Goal: Find specific page/section: Find specific page/section

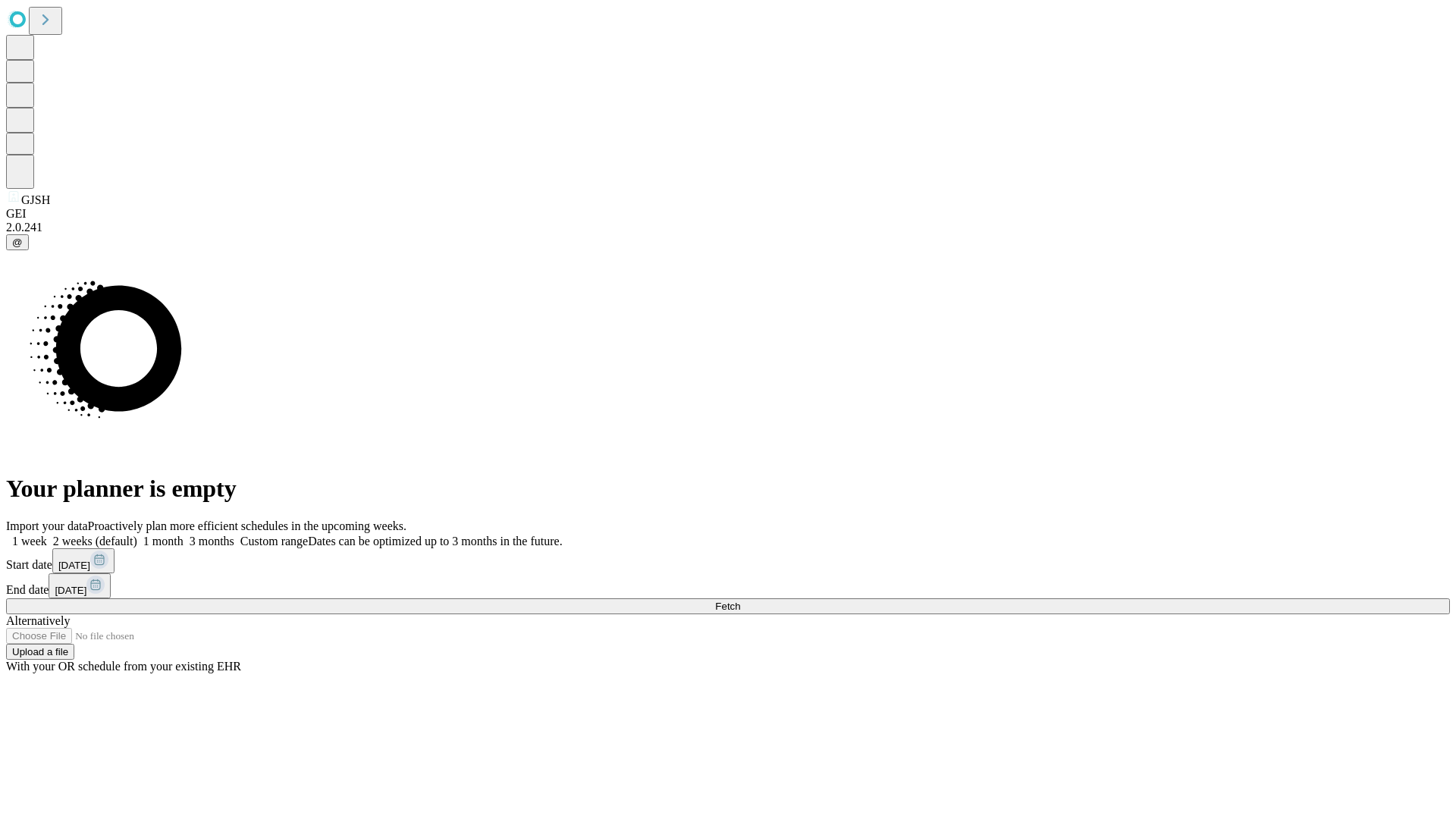
click at [740, 601] on span "Fetch" at bounding box center [728, 607] width 25 height 12
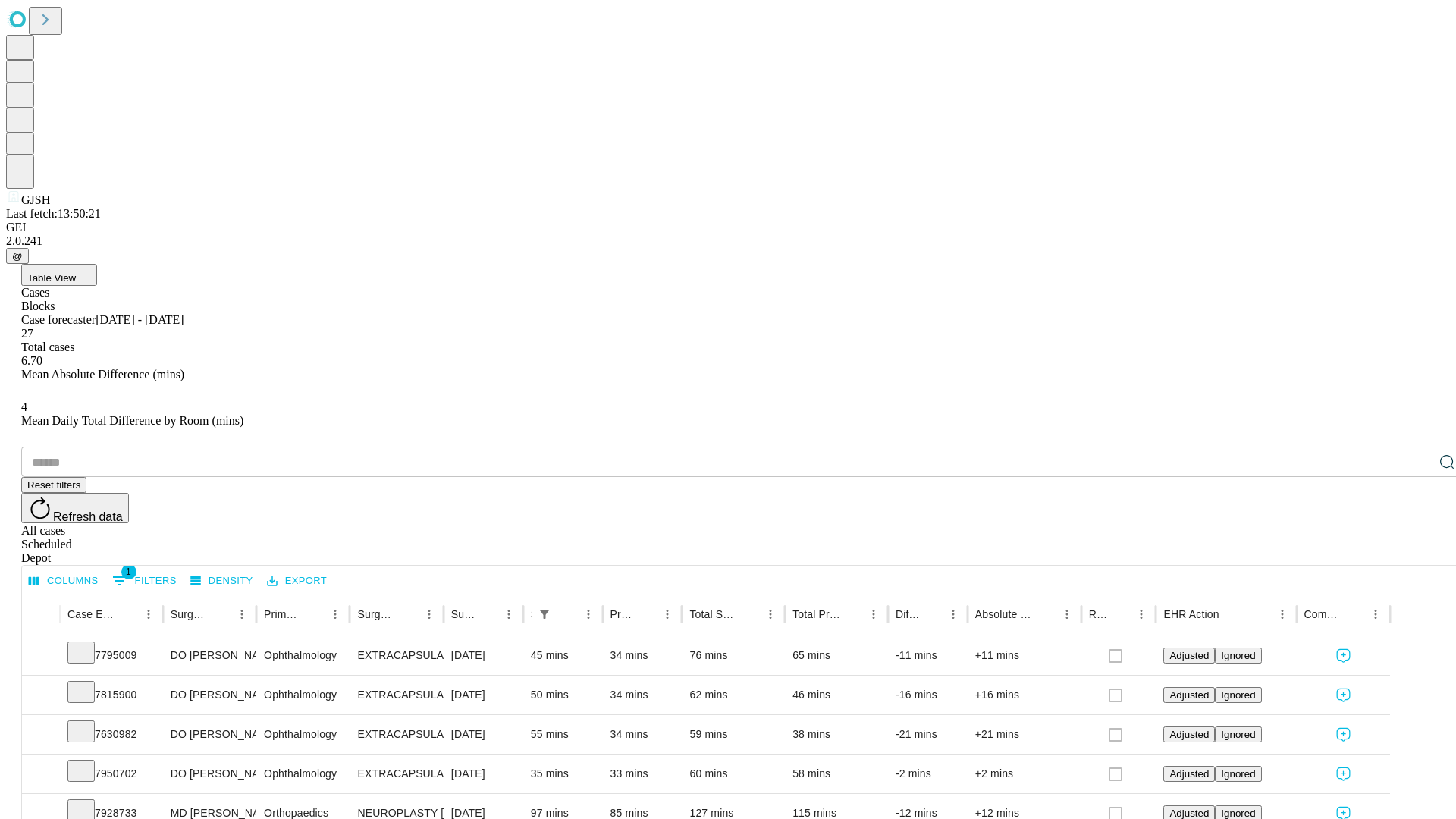
click at [76, 272] on span "Table View" at bounding box center [51, 278] width 48 height 12
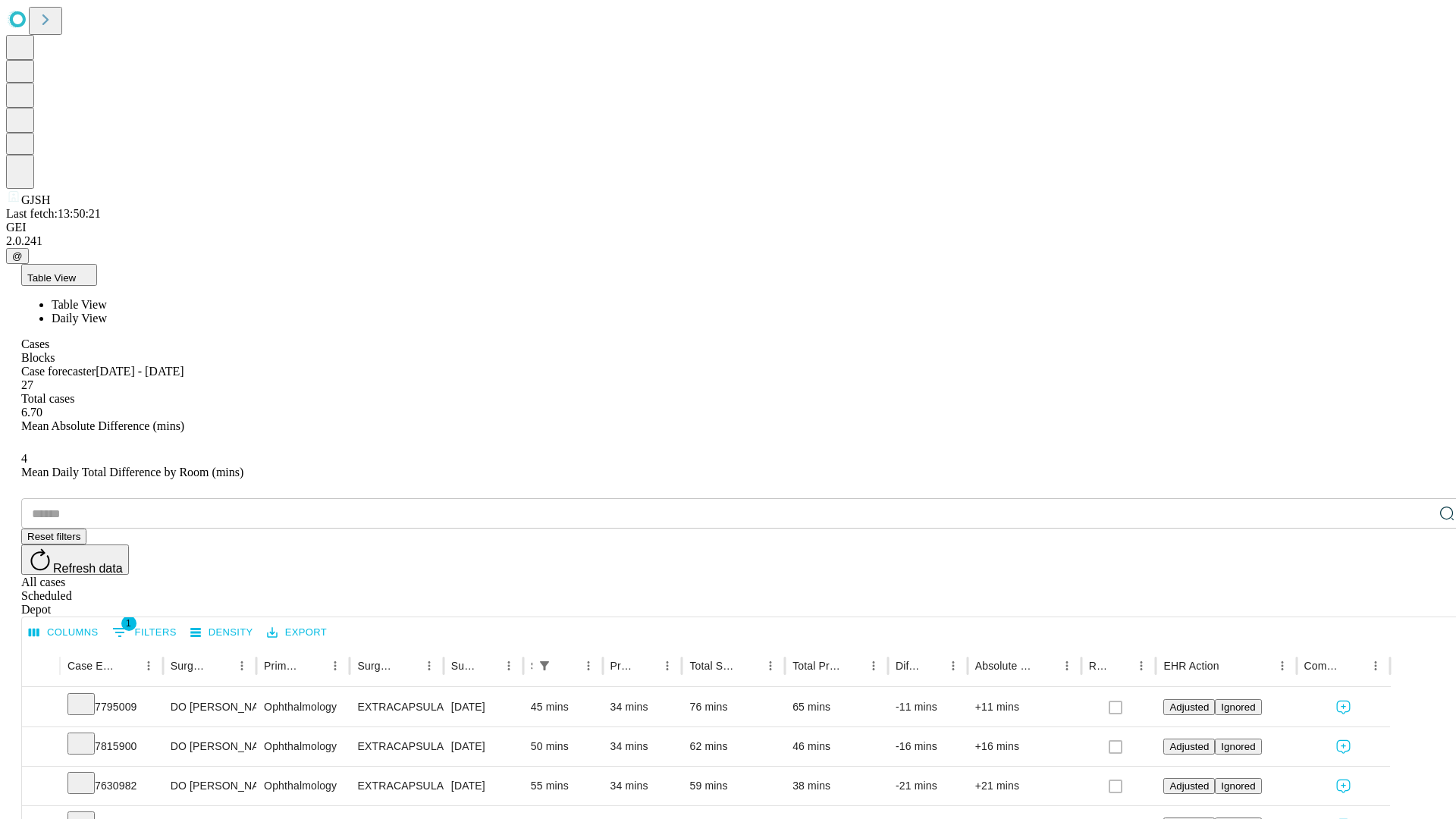
click at [107, 311] on span "Daily View" at bounding box center [79, 318] width 55 height 13
